Goal: Task Accomplishment & Management: Complete application form

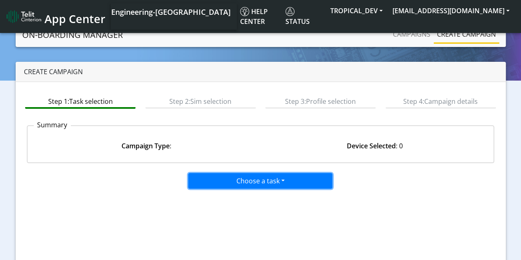
click at [232, 180] on button "Choose a task" at bounding box center [260, 181] width 144 height 16
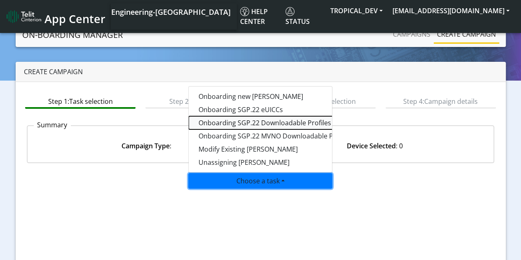
click at [238, 122] on tasksgp22profile-dropdown "Onboarding SGP.22 Downloadable Profiles" at bounding box center [291, 122] width 206 height 13
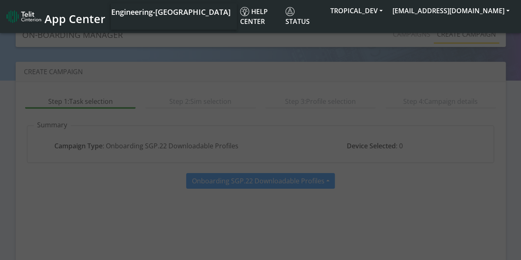
click at [475, 78] on div at bounding box center [260, 143] width 521 height 240
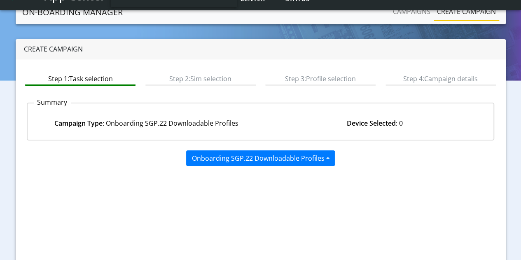
scroll to position [101, 0]
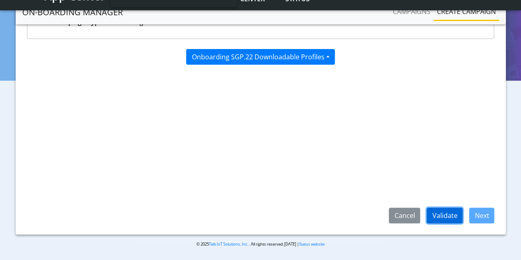
click at [450, 217] on button "Validate" at bounding box center [444, 215] width 36 height 16
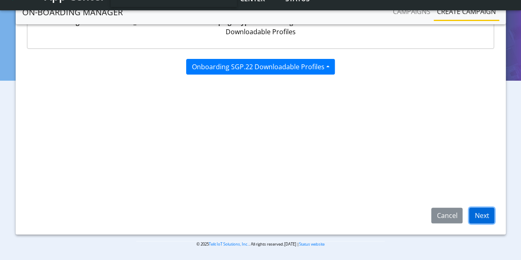
click at [483, 212] on button "Next" at bounding box center [481, 215] width 25 height 16
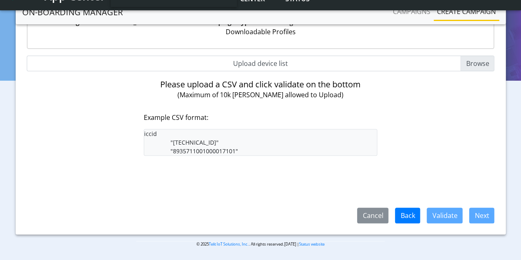
click at [484, 60] on input "Upload device list" at bounding box center [260, 64] width 467 height 16
type input "C:\fakepath\SGP22profiles.csv"
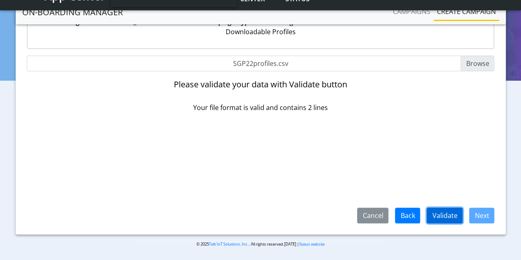
click at [450, 214] on button "Validate" at bounding box center [444, 215] width 36 height 16
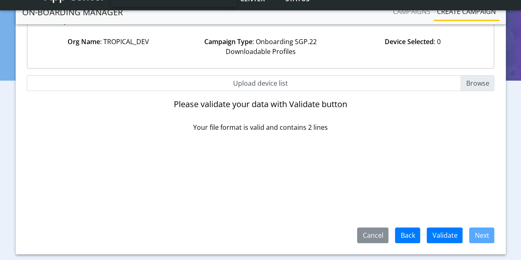
scroll to position [82, 0]
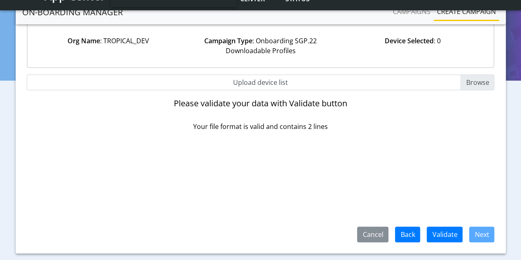
click at [473, 87] on input "Upload device list" at bounding box center [260, 82] width 467 height 16
type input "C:\fakepath\SimList_onboard_app.csv"
click at [452, 234] on button "Validate" at bounding box center [444, 234] width 36 height 16
click at [471, 78] on input "Upload device list" at bounding box center [260, 82] width 467 height 16
type input "C:\fakepath\SimList_onboard.csv"
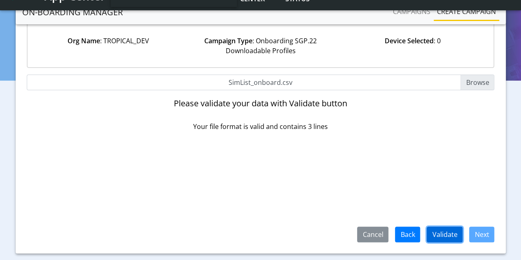
click at [444, 236] on button "Validate" at bounding box center [444, 234] width 36 height 16
click at [246, 121] on div "Please validate your data with Validate button Your file format is valid and co…" at bounding box center [261, 114] width 234 height 33
click at [476, 82] on input "Upload device list" at bounding box center [260, 82] width 467 height 16
type input "C:\fakepath\SGP22profiles.csv"
click at [445, 235] on button "Validate" at bounding box center [444, 234] width 36 height 16
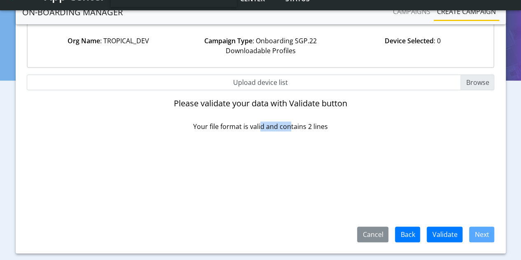
drag, startPoint x: 261, startPoint y: 126, endPoint x: 291, endPoint y: 126, distance: 30.0
click at [291, 126] on p "Your file format is valid and contains 2 lines" at bounding box center [261, 126] width 234 height 10
click at [291, 127] on p "Your file format is valid and contains 2 lines" at bounding box center [261, 126] width 234 height 10
drag, startPoint x: 258, startPoint y: 129, endPoint x: 291, endPoint y: 127, distance: 32.1
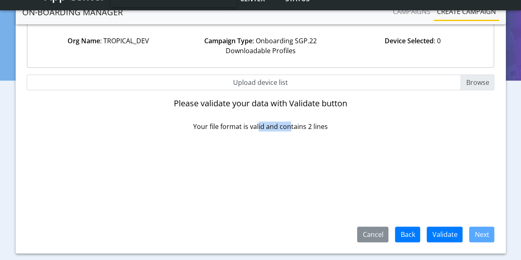
click at [291, 127] on p "Your file format is valid and contains 2 lines" at bounding box center [261, 126] width 234 height 10
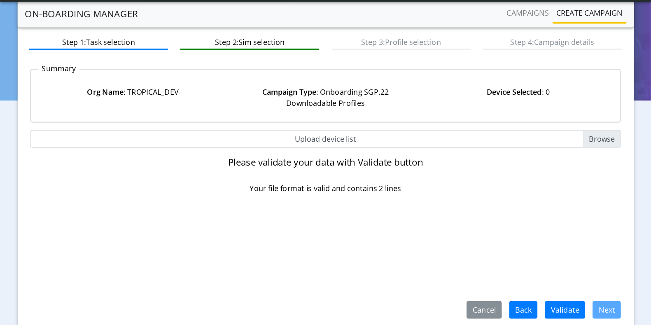
scroll to position [36, 0]
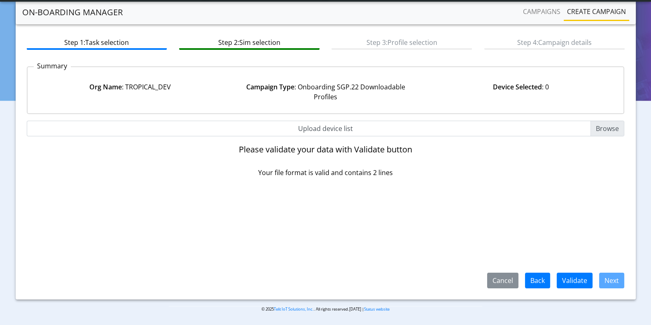
drag, startPoint x: 526, startPoint y: 6, endPoint x: 391, endPoint y: 166, distance: 210.0
click at [391, 167] on p "Your file format is valid and contains 2 lines" at bounding box center [325, 172] width 299 height 10
click at [520, 122] on input "Upload device list" at bounding box center [325, 129] width 597 height 16
type input "C:\fakepath\SGP22profiles.csv"
click at [520, 259] on button "Validate" at bounding box center [574, 280] width 36 height 16
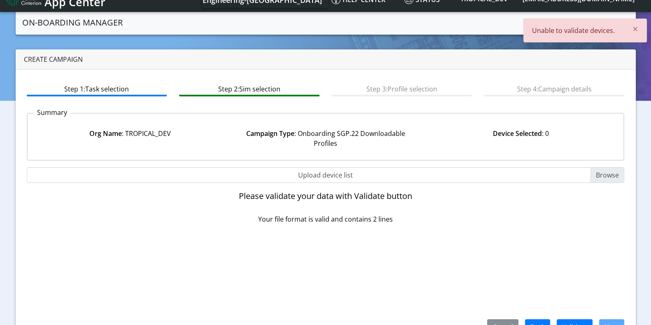
scroll to position [0, 0]
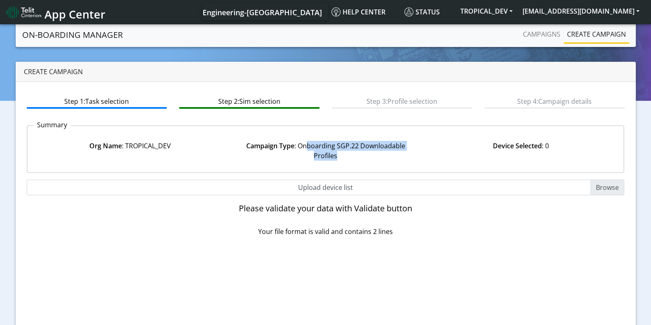
drag, startPoint x: 307, startPoint y: 145, endPoint x: 381, endPoint y: 162, distance: 76.1
click at [381, 162] on div "Org Name : TROPICAL_DEV Campaign Type : Onboarding SGP.22 Downloadable Profiles…" at bounding box center [325, 151] width 608 height 42
click at [520, 186] on input "Upload device list" at bounding box center [325, 187] width 597 height 16
type input "C:\fakepath\SGP22profiles.csv"
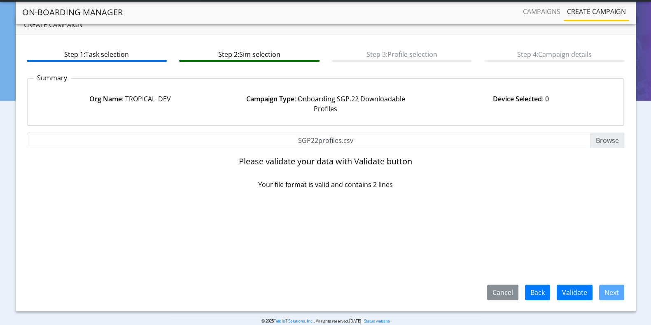
scroll to position [36, 0]
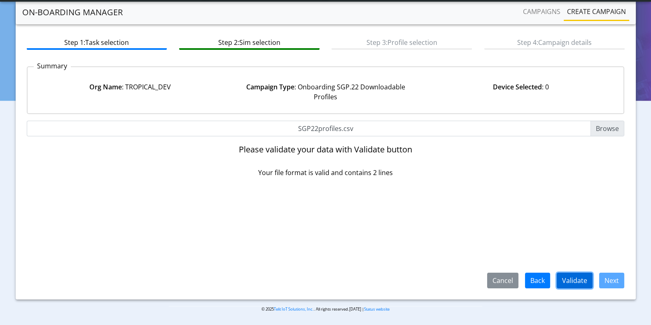
click at [520, 259] on button "Validate" at bounding box center [574, 280] width 36 height 16
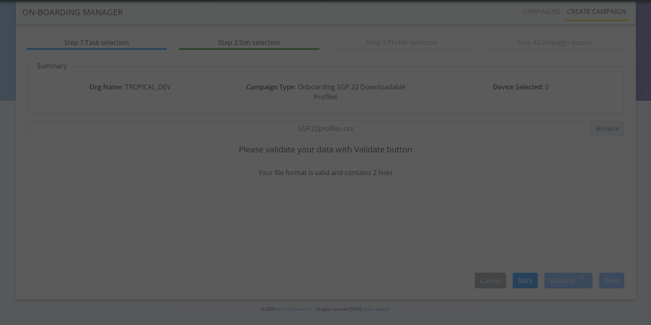
scroll to position [0, 0]
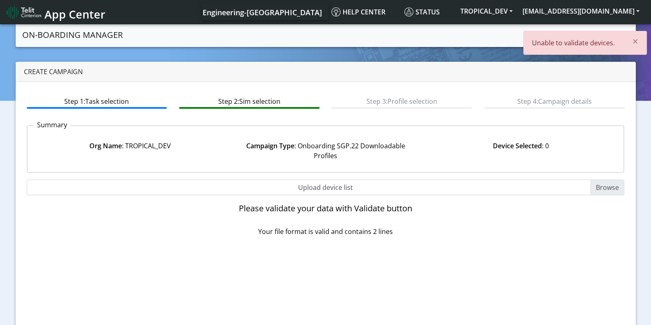
click at [520, 186] on input "Upload device list" at bounding box center [325, 187] width 597 height 16
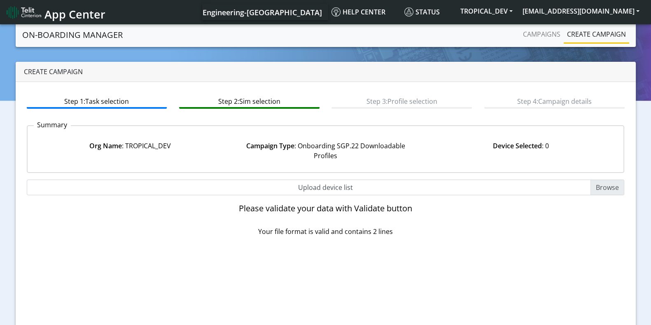
type input "C:\fakepath\EUICC_assign.csv"
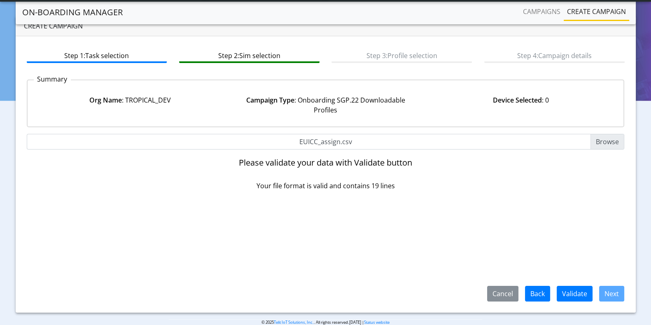
scroll to position [36, 0]
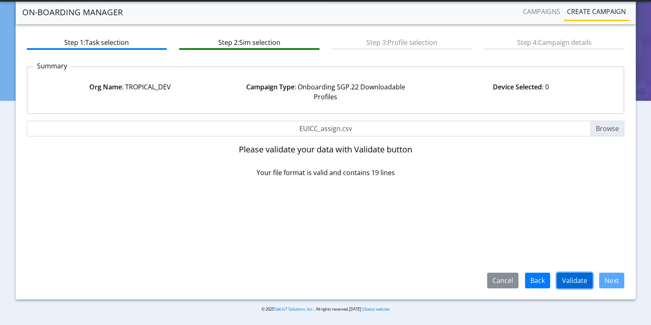
click at [520, 259] on button "Validate" at bounding box center [574, 280] width 36 height 16
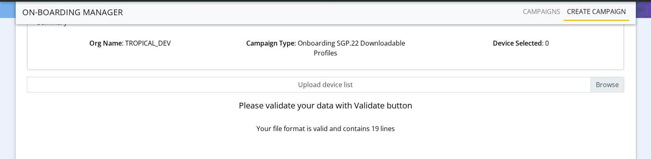
scroll to position [102, 0]
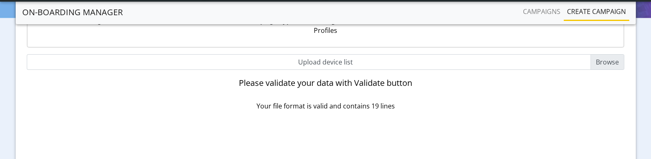
click at [520, 56] on input "Upload device list" at bounding box center [325, 62] width 597 height 16
type input "C:\fakepath\SGP22profiles.csv"
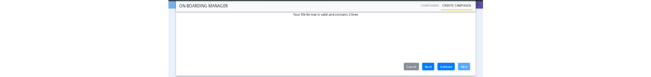
scroll to position [202, 0]
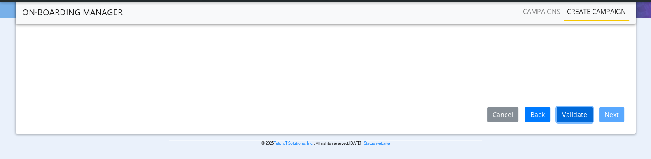
click at [520, 112] on button "Validate" at bounding box center [574, 115] width 36 height 16
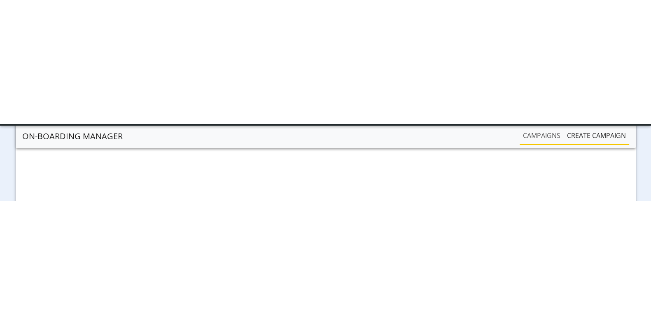
scroll to position [36, 0]
